Goal: Information Seeking & Learning: Learn about a topic

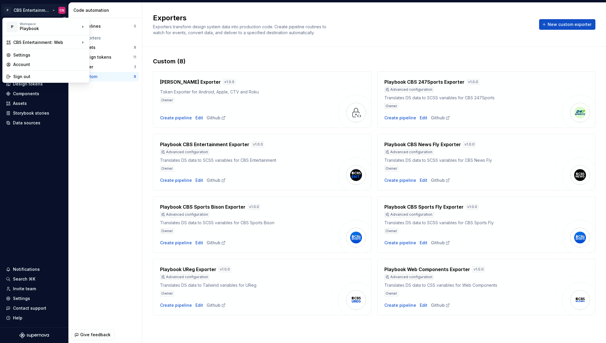
click at [36, 12] on html "P CBS Entertainment: Web CN Home Documentation Analytics Code automation Design…" at bounding box center [303, 171] width 606 height 343
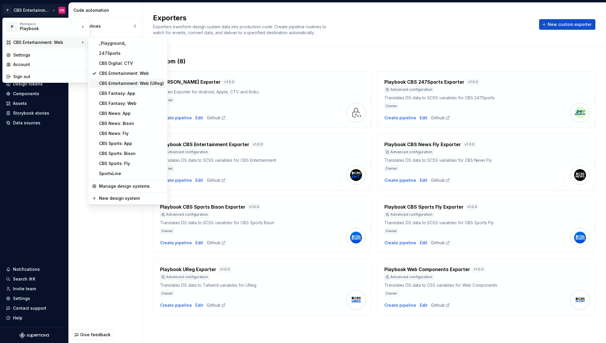
click at [127, 83] on div "CBS Entertainment: Web (UReg)" at bounding box center [131, 83] width 65 height 6
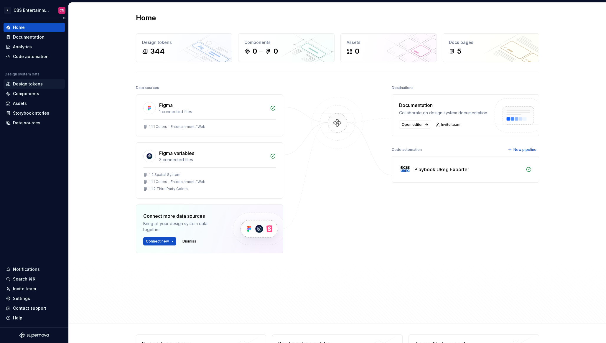
click at [35, 84] on div "Design tokens" at bounding box center [28, 84] width 30 height 6
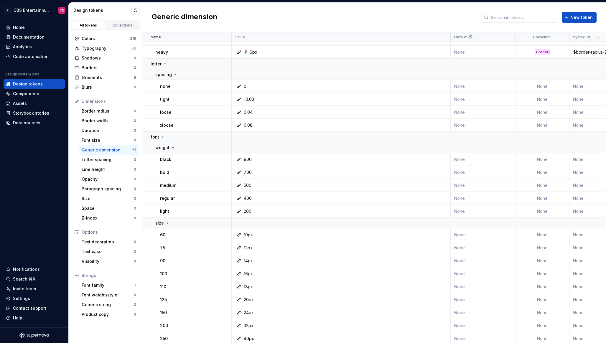
scroll to position [617, 0]
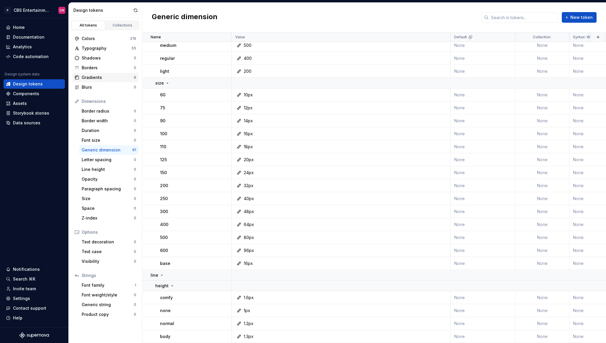
click at [113, 78] on div "Gradients" at bounding box center [108, 78] width 52 height 6
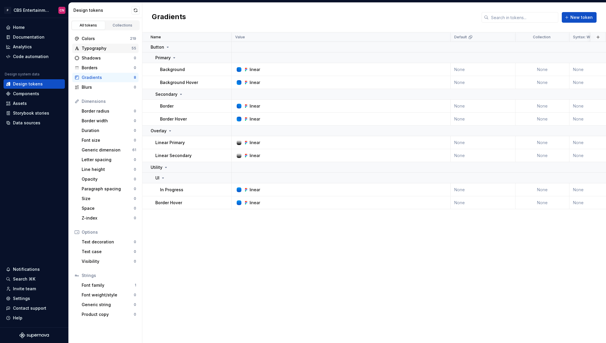
click at [97, 49] on div "Typography" at bounding box center [107, 48] width 50 height 6
